Goal: Task Accomplishment & Management: Complete application form

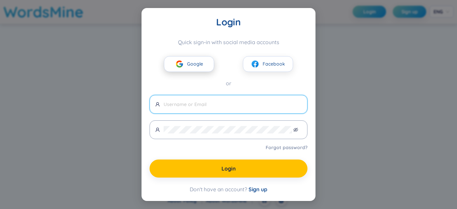
click at [194, 63] on span "Google" at bounding box center [195, 63] width 16 height 7
click at [178, 63] on img at bounding box center [179, 64] width 8 height 8
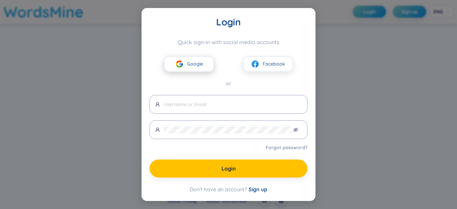
click at [183, 65] on img at bounding box center [179, 64] width 8 height 8
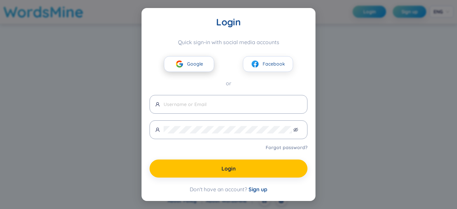
click at [183, 65] on img at bounding box center [179, 64] width 8 height 8
click at [186, 64] on button "Google" at bounding box center [189, 64] width 50 height 16
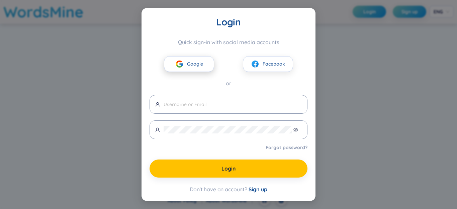
click at [186, 64] on button "Google" at bounding box center [189, 64] width 50 height 16
click at [187, 62] on span "Google" at bounding box center [195, 63] width 16 height 7
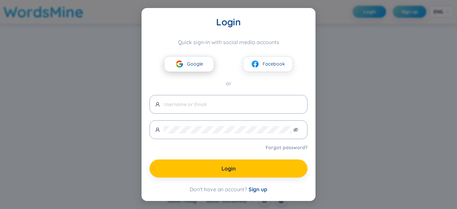
click at [187, 62] on span "Google" at bounding box center [195, 63] width 16 height 7
click at [200, 104] on input "text" at bounding box center [233, 104] width 138 height 7
click at [297, 131] on icon "eye-invisible" at bounding box center [295, 129] width 5 height 5
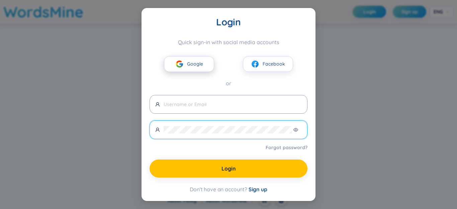
click at [196, 66] on span "Google" at bounding box center [195, 63] width 16 height 7
click at [198, 108] on input "text" at bounding box center [233, 104] width 138 height 7
click at [259, 101] on input "text" at bounding box center [233, 104] width 138 height 7
type input "[EMAIL_ADDRESS][DOMAIN_NAME]"
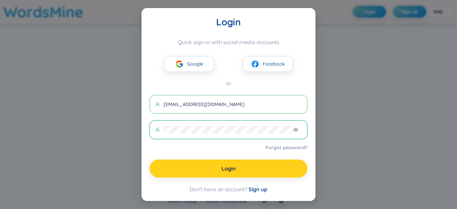
click at [254, 167] on button "Login" at bounding box center [229, 169] width 158 height 18
click at [227, 169] on span "Login" at bounding box center [229, 168] width 14 height 7
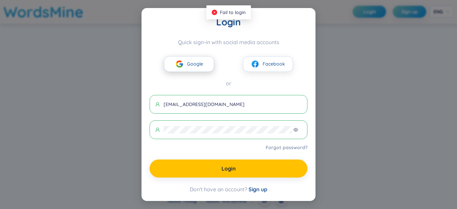
click at [192, 59] on button "Google" at bounding box center [189, 64] width 50 height 16
click at [192, 62] on span "Google" at bounding box center [195, 63] width 16 height 7
